Goal: Task Accomplishment & Management: Use online tool/utility

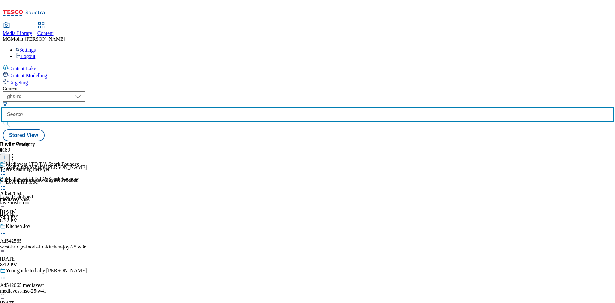
click at [151, 108] on input "text" at bounding box center [308, 114] width 610 height 13
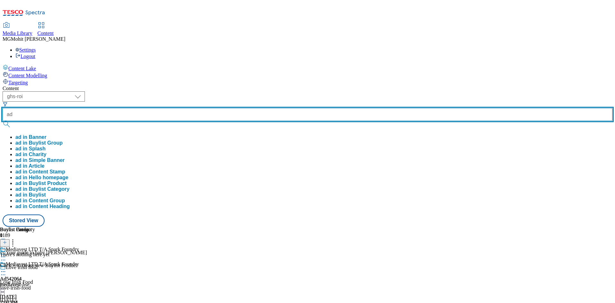
paste input "542472"
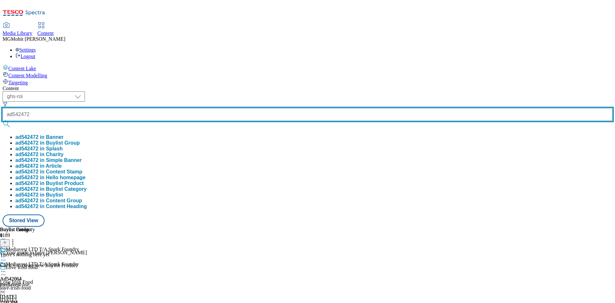
type input "ad542472"
click at [3, 121] on button "submit" at bounding box center [7, 124] width 9 height 6
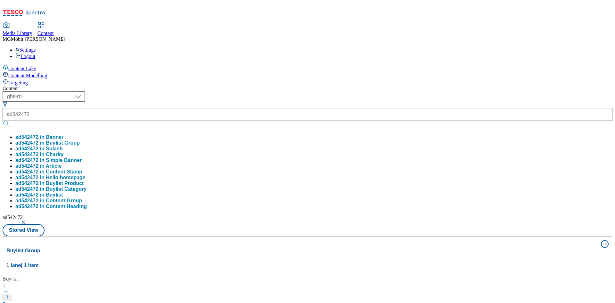
click at [238, 86] on div "Content" at bounding box center [308, 89] width 610 height 6
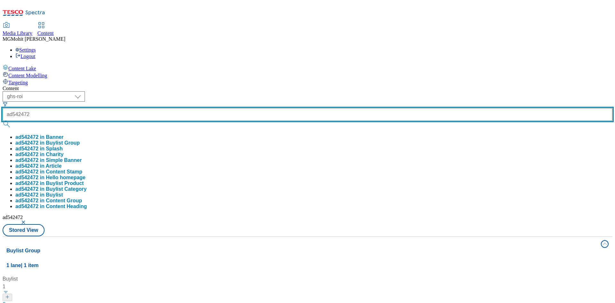
click at [170, 108] on input "ad542472" at bounding box center [308, 114] width 610 height 13
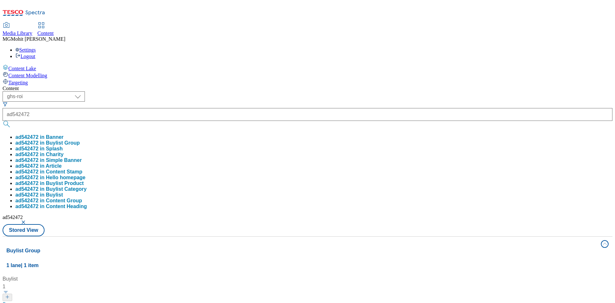
click at [63, 134] on button "ad542472 in Banner" at bounding box center [39, 137] width 48 height 6
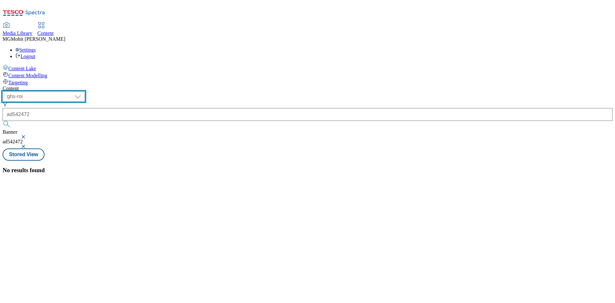
drag, startPoint x: 108, startPoint y: 52, endPoint x: 108, endPoint y: 56, distance: 3.9
click at [85, 91] on select "ghs-roi ghs-[GEOGRAPHIC_DATA]" at bounding box center [44, 96] width 82 height 10
select select "ghs-[GEOGRAPHIC_DATA]"
click at [83, 91] on select "ghs-roi ghs-[GEOGRAPHIC_DATA]" at bounding box center [44, 96] width 82 height 10
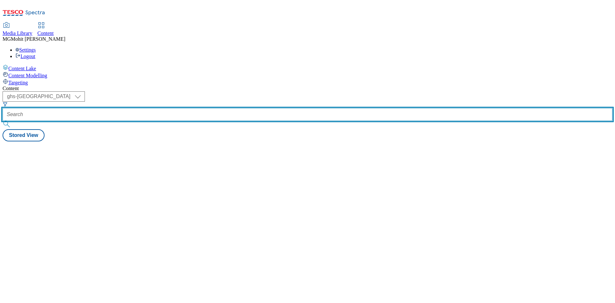
click at [156, 108] on input "text" at bounding box center [308, 114] width 610 height 13
paste input "542472"
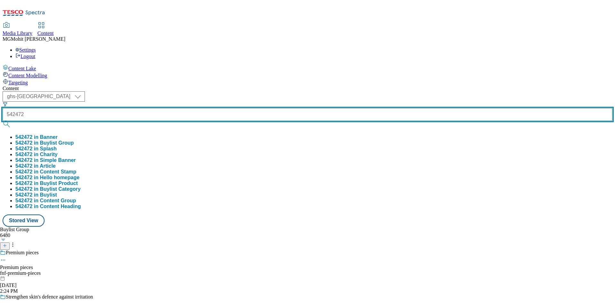
type input "542472"
click at [3, 121] on button "submit" at bounding box center [7, 124] width 9 height 6
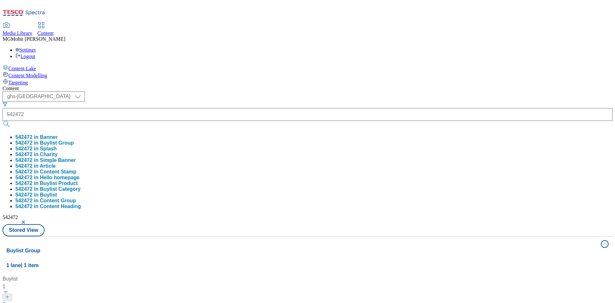
click at [29, 86] on div "Content Lake Content Modelling Targeting" at bounding box center [308, 74] width 610 height 21
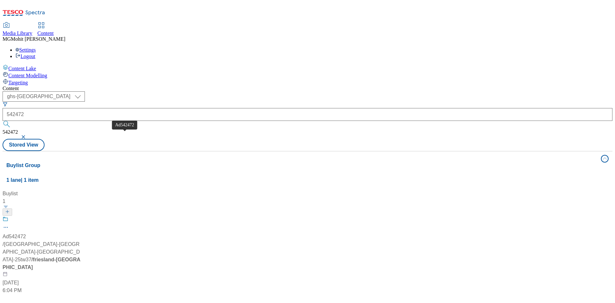
click at [26, 233] on div "Ad542472" at bounding box center [14, 237] width 23 height 8
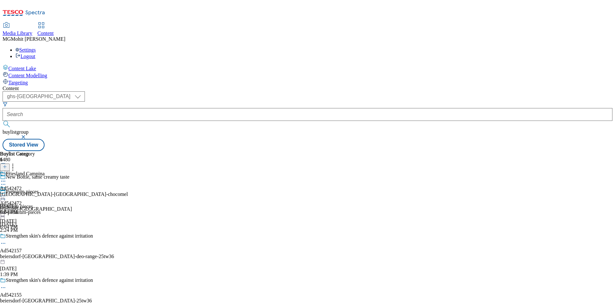
click at [6, 181] on icon at bounding box center [3, 184] width 6 height 6
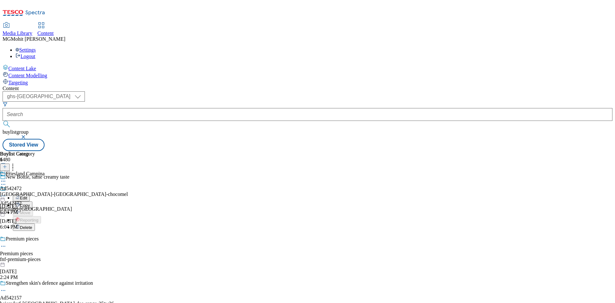
click at [27, 195] on span "Edit" at bounding box center [23, 197] width 7 height 5
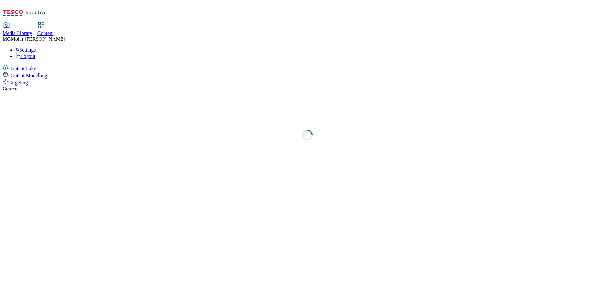
select select "ghs-uk"
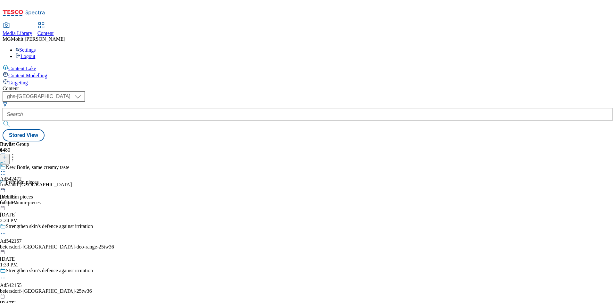
click at [114, 164] on div "New Bottle, same creamy taste" at bounding box center [57, 171] width 114 height 15
click at [70, 164] on div "New Bottle, same creamy taste" at bounding box center [38, 167] width 64 height 6
click at [149, 141] on div "Buylist Group 6480 New Bottle, same creamy taste Premium pieces Premium pieces …" at bounding box center [308, 141] width 610 height 0
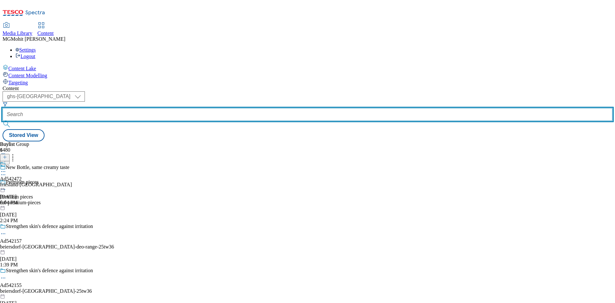
click at [156, 108] on input "text" at bounding box center [308, 114] width 610 height 13
paste input "542472"
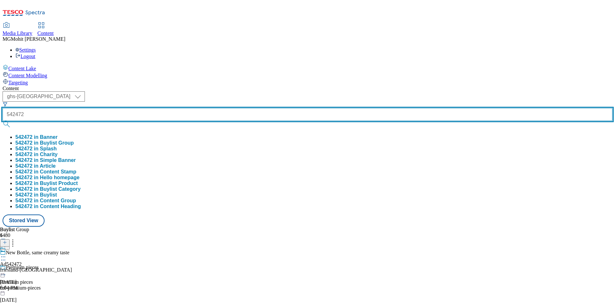
click at [3, 121] on button "submit" at bounding box center [7, 124] width 9 height 6
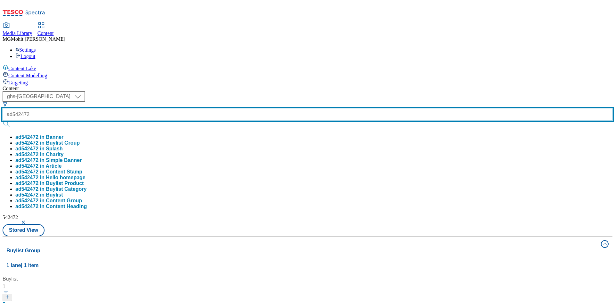
type input "ad542472"
click at [3, 121] on button "submit" at bounding box center [7, 124] width 9 height 6
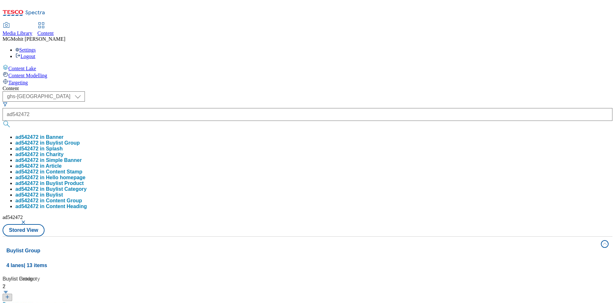
click at [226, 86] on div "Content ( optional ) ghs-roi ghs-uk ghs-uk ad542472 ad542472 in Banner ad542472…" at bounding box center [308, 301] width 610 height 430
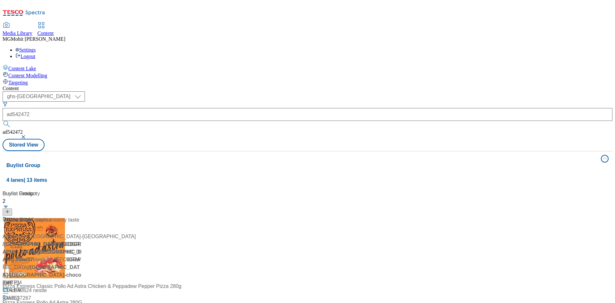
click at [83, 216] on div "Ad542472 / friesland-campina-chocomel-25tw37 / friesland-campina Oct 8, 2025 6:…" at bounding box center [43, 255] width 80 height 78
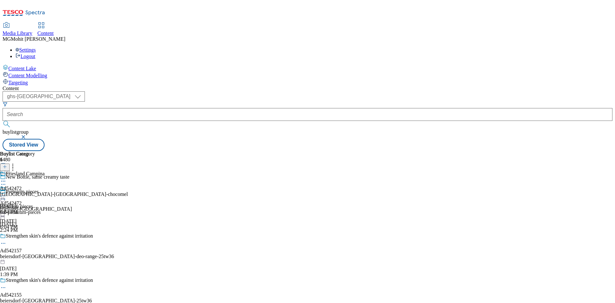
click at [6, 181] on icon at bounding box center [3, 184] width 6 height 6
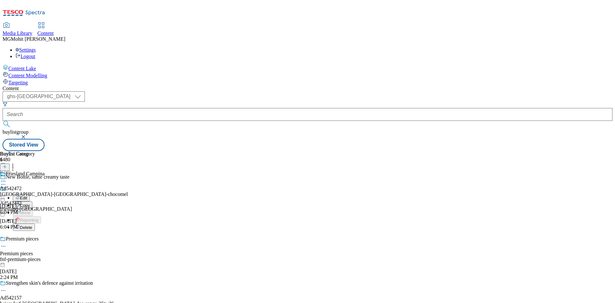
click at [27, 195] on span "Edit" at bounding box center [23, 197] width 7 height 5
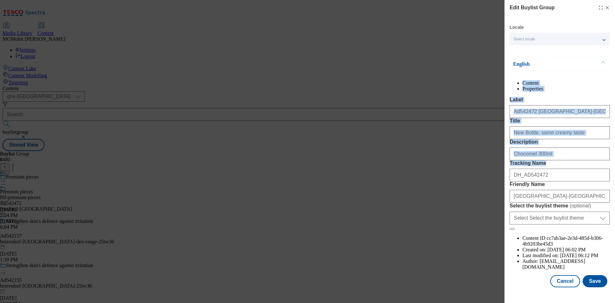
drag, startPoint x: 485, startPoint y: 71, endPoint x: 613, endPoint y: 208, distance: 186.5
click at [613, 208] on div "Edit Buylist Group Locale Select locale English Welsh English Content Propertie…" at bounding box center [307, 151] width 615 height 303
click at [438, 146] on div "Edit Buylist Group Locale Select locale English Welsh English Content Propertie…" at bounding box center [307, 151] width 615 height 303
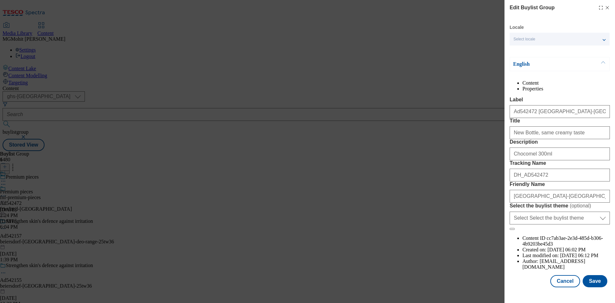
scroll to position [25, 0]
click at [563, 287] on button "Cancel" at bounding box center [564, 281] width 29 height 12
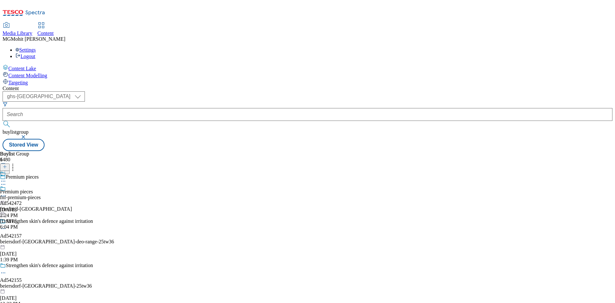
scroll to position [0, 0]
click at [6, 193] on icon at bounding box center [3, 196] width 6 height 6
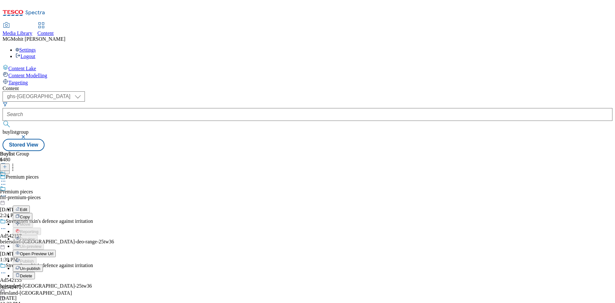
click at [6, 193] on icon at bounding box center [3, 196] width 6 height 6
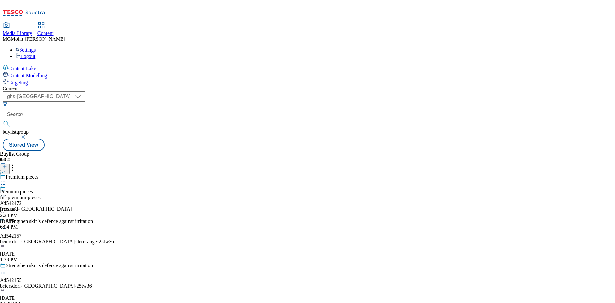
click at [72, 185] on div "Ad542472 friesland-campina Oct 8, 2025 6:04 PM" at bounding box center [36, 207] width 72 height 44
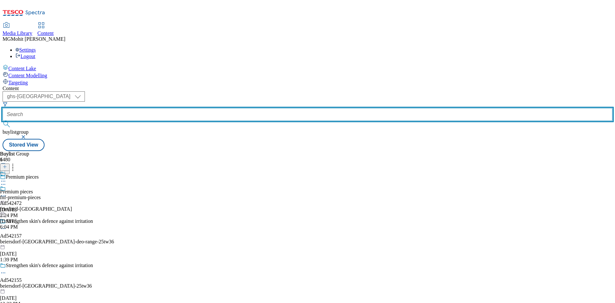
click at [159, 108] on input "text" at bounding box center [308, 114] width 610 height 13
paste input "542328"
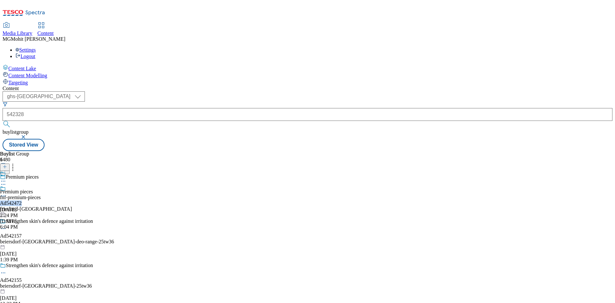
drag, startPoint x: 245, startPoint y: 106, endPoint x: 205, endPoint y: 107, distance: 40.4
click at [72, 185] on div "Ad542472 friesland-campina Oct 8, 2025 6:04 PM" at bounding box center [36, 207] width 72 height 44
copy div "Ad542472"
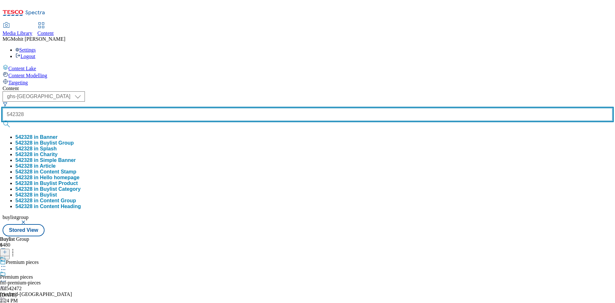
click at [160, 108] on input "542328" at bounding box center [308, 114] width 610 height 13
paste input "Ad542472"
type input "Ad542472"
click at [3, 121] on button "submit" at bounding box center [7, 124] width 9 height 6
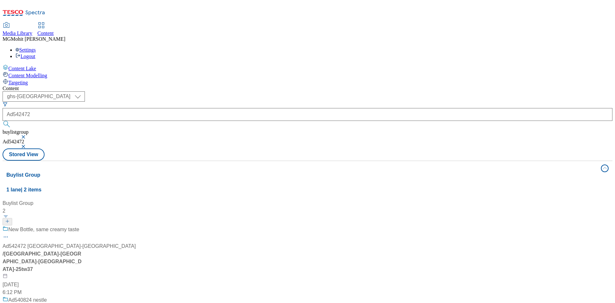
click at [136, 226] on div "New Bottle, same creamy taste" at bounding box center [69, 234] width 133 height 17
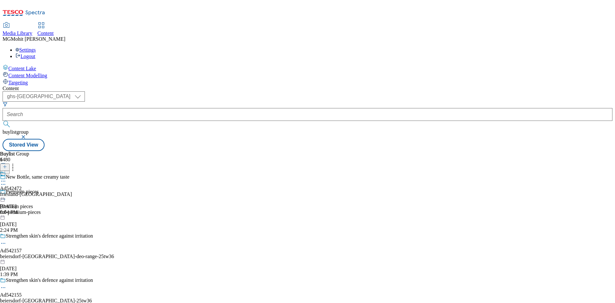
click at [6, 181] on icon at bounding box center [3, 184] width 6 height 6
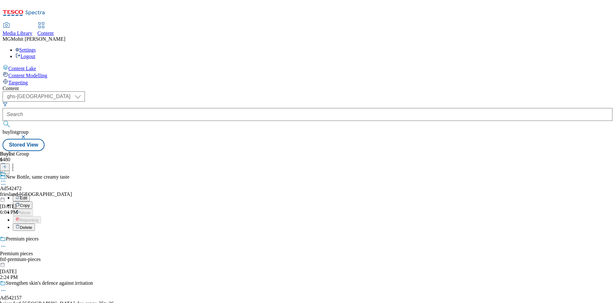
click at [27, 195] on span "Edit" at bounding box center [23, 197] width 7 height 5
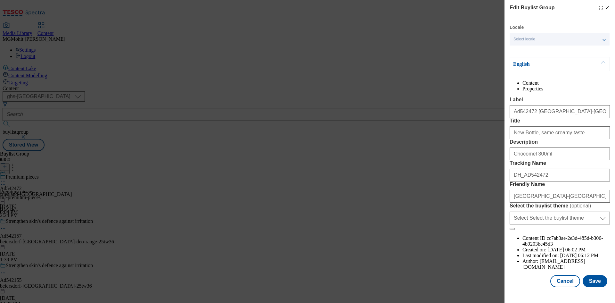
click at [498, 76] on div "Edit Buylist Group Locale Select locale English Welsh English Content Propertie…" at bounding box center [307, 151] width 615 height 303
click at [417, 129] on div "Edit Buylist Group Locale Select locale English Welsh English Content Propertie…" at bounding box center [307, 151] width 615 height 303
